Goal: Task Accomplishment & Management: Complete application form

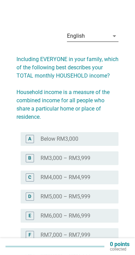
click at [104, 34] on div "English" at bounding box center [88, 35] width 42 height 11
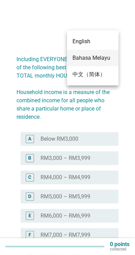
click at [106, 57] on div "Bahasa Melayu" at bounding box center [92, 58] width 40 height 8
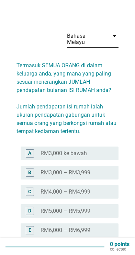
click at [84, 150] on label "RM3,000 ke bawah" at bounding box center [63, 153] width 46 height 7
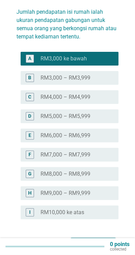
scroll to position [96, 0]
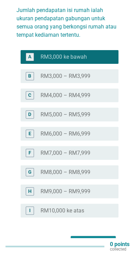
click at [93, 238] on div "Seterusnya" at bounding box center [93, 242] width 34 height 8
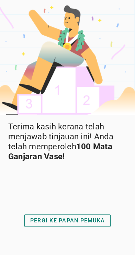
click at [65, 224] on div "PERGI KE PAPAN PEMUKA" at bounding box center [67, 220] width 74 height 8
